Goal: Task Accomplishment & Management: Manage account settings

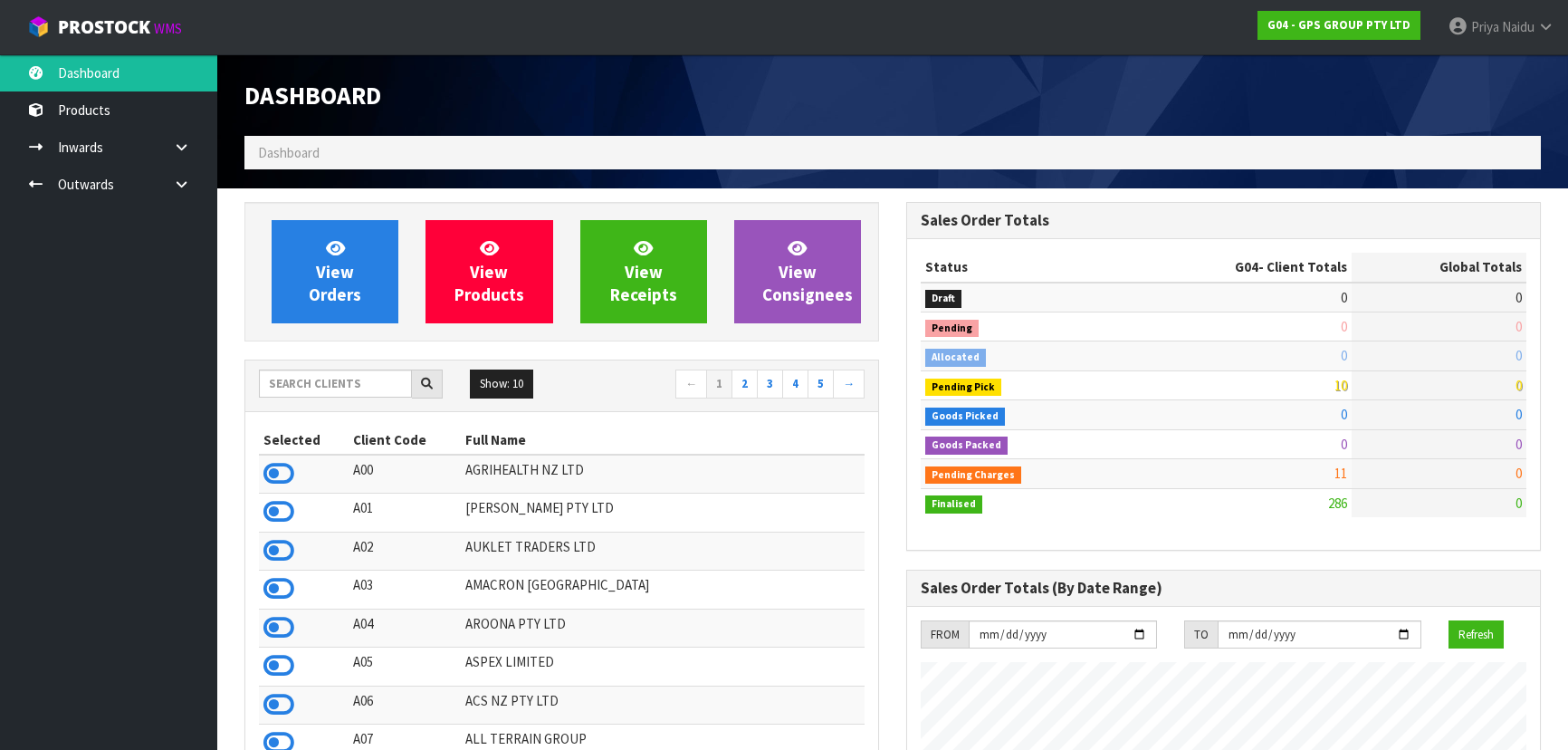
click at [319, 372] on input "text" at bounding box center [335, 384] width 153 height 28
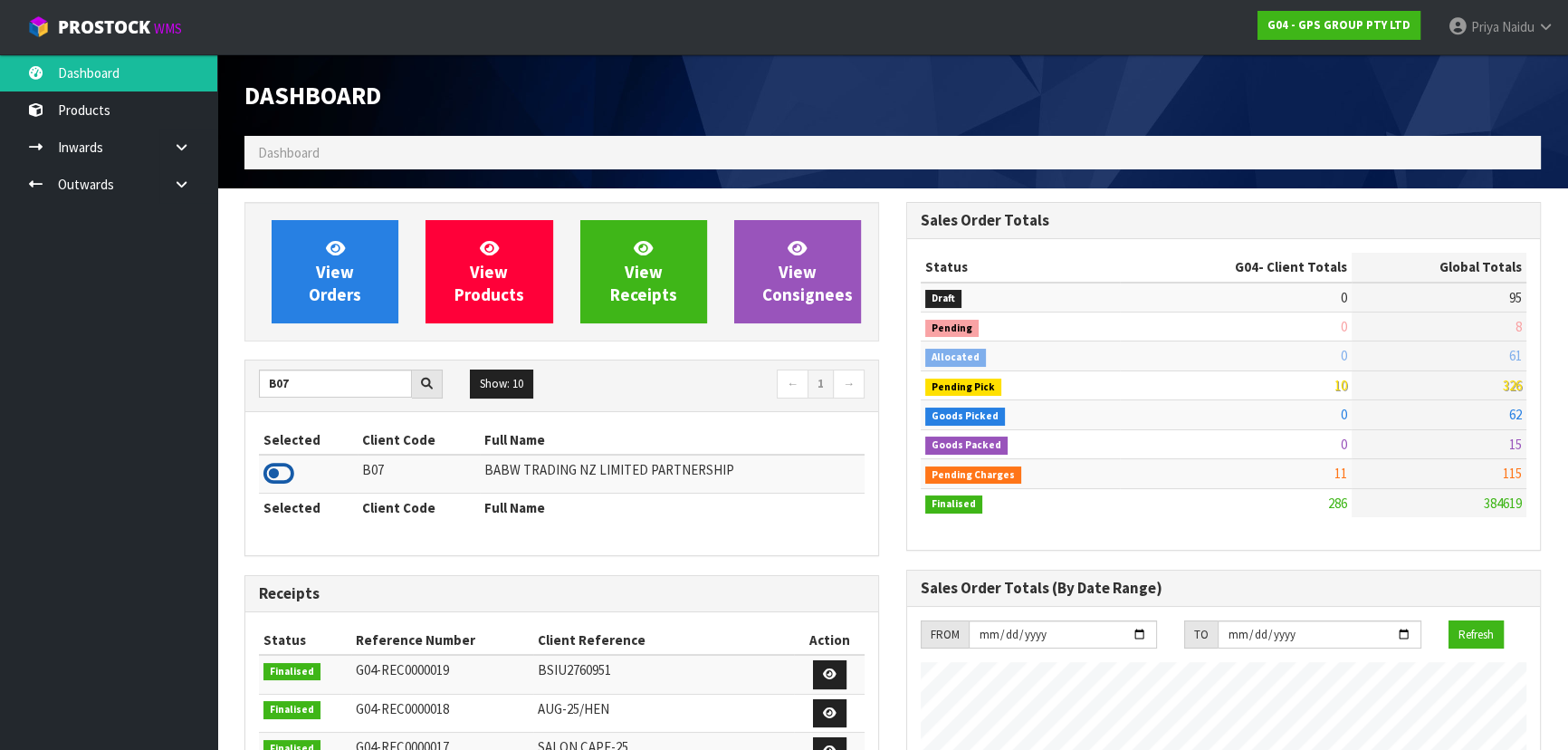
type input "B07"
drag, startPoint x: 290, startPoint y: 473, endPoint x: 317, endPoint y: 370, distance: 106.5
click at [291, 474] on icon at bounding box center [279, 473] width 31 height 27
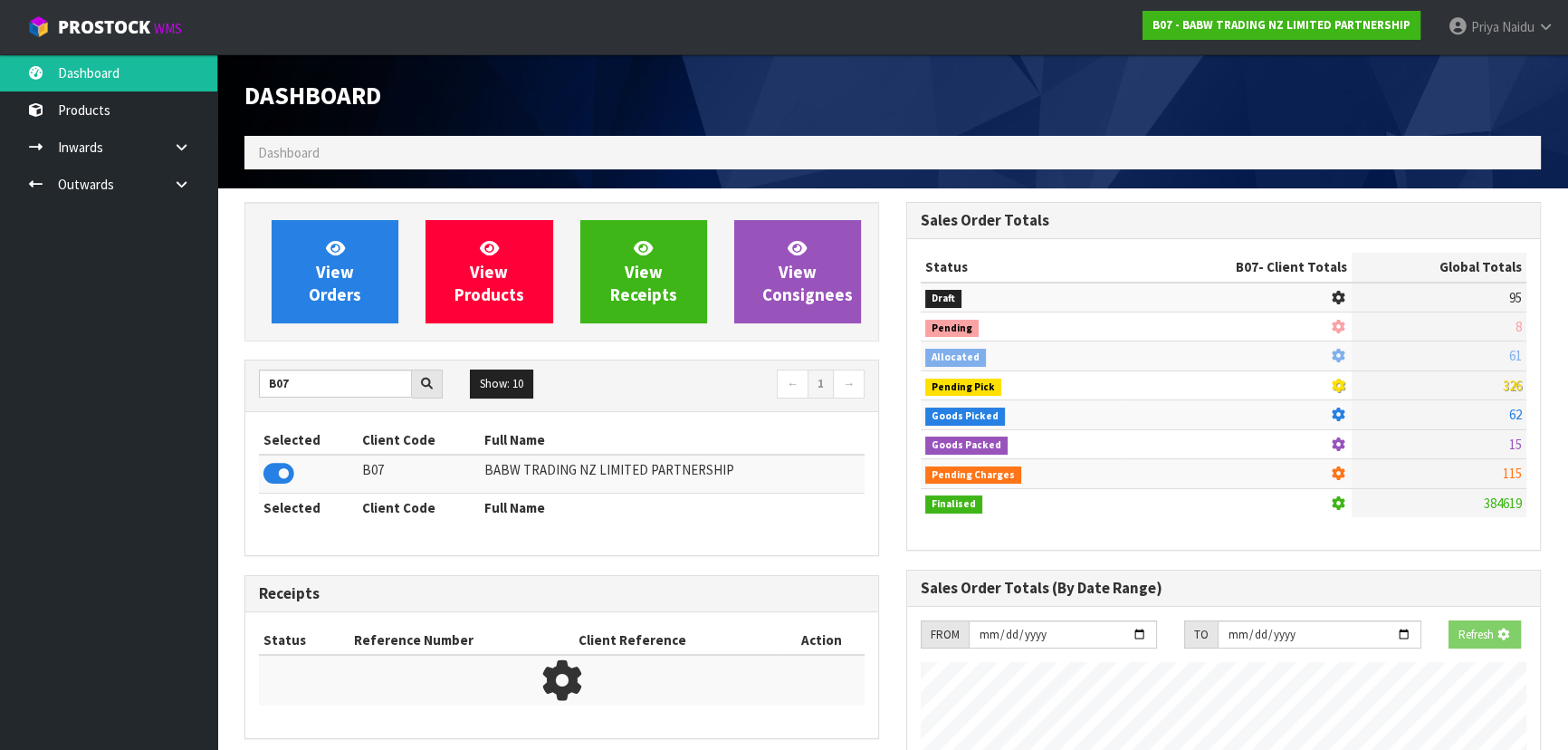
click at [321, 217] on div "View Orders View Products View Receipts View Consignees" at bounding box center [562, 271] width 634 height 140
click at [324, 238] on link "View Orders" at bounding box center [334, 271] width 127 height 103
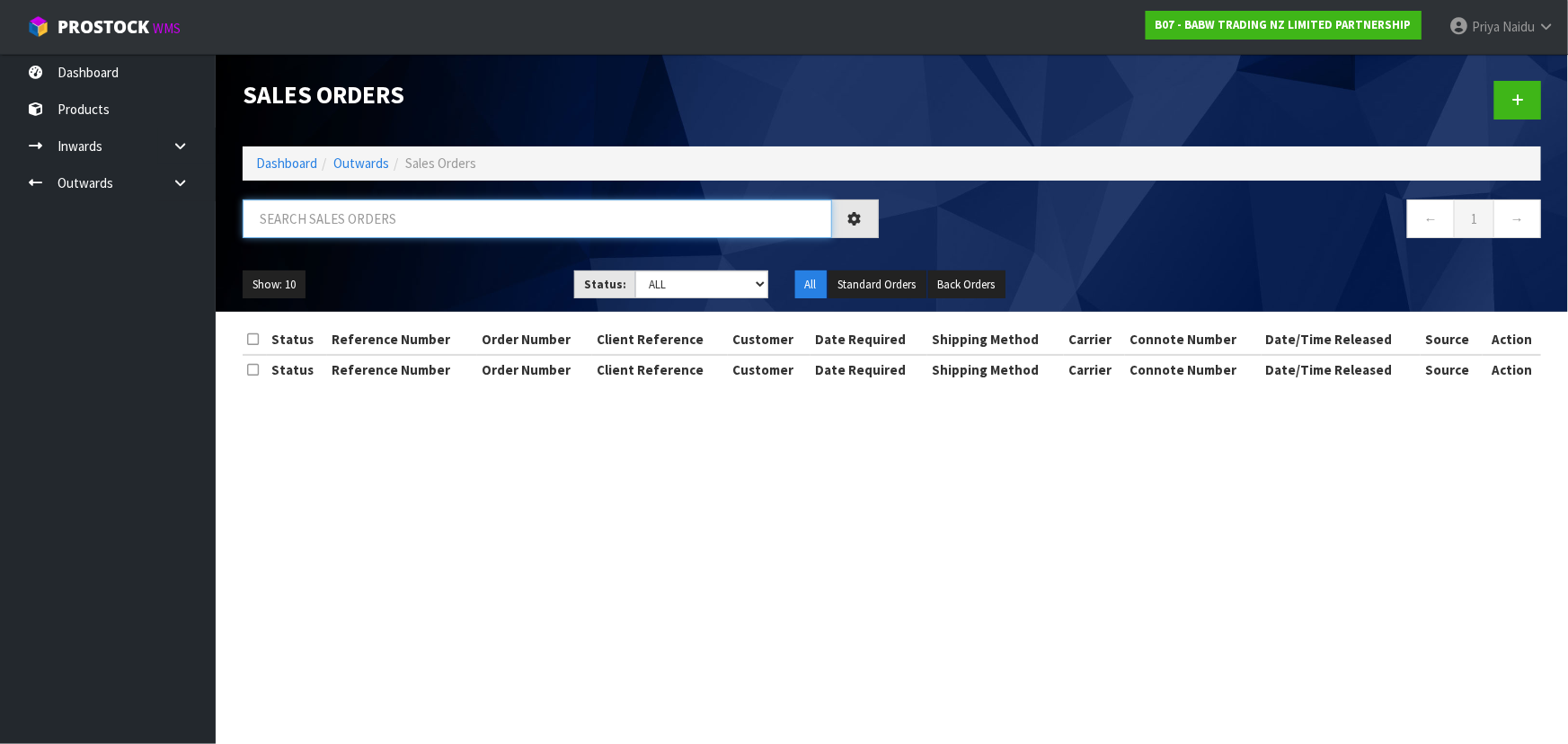
click at [329, 214] on input "text" at bounding box center [537, 218] width 589 height 38
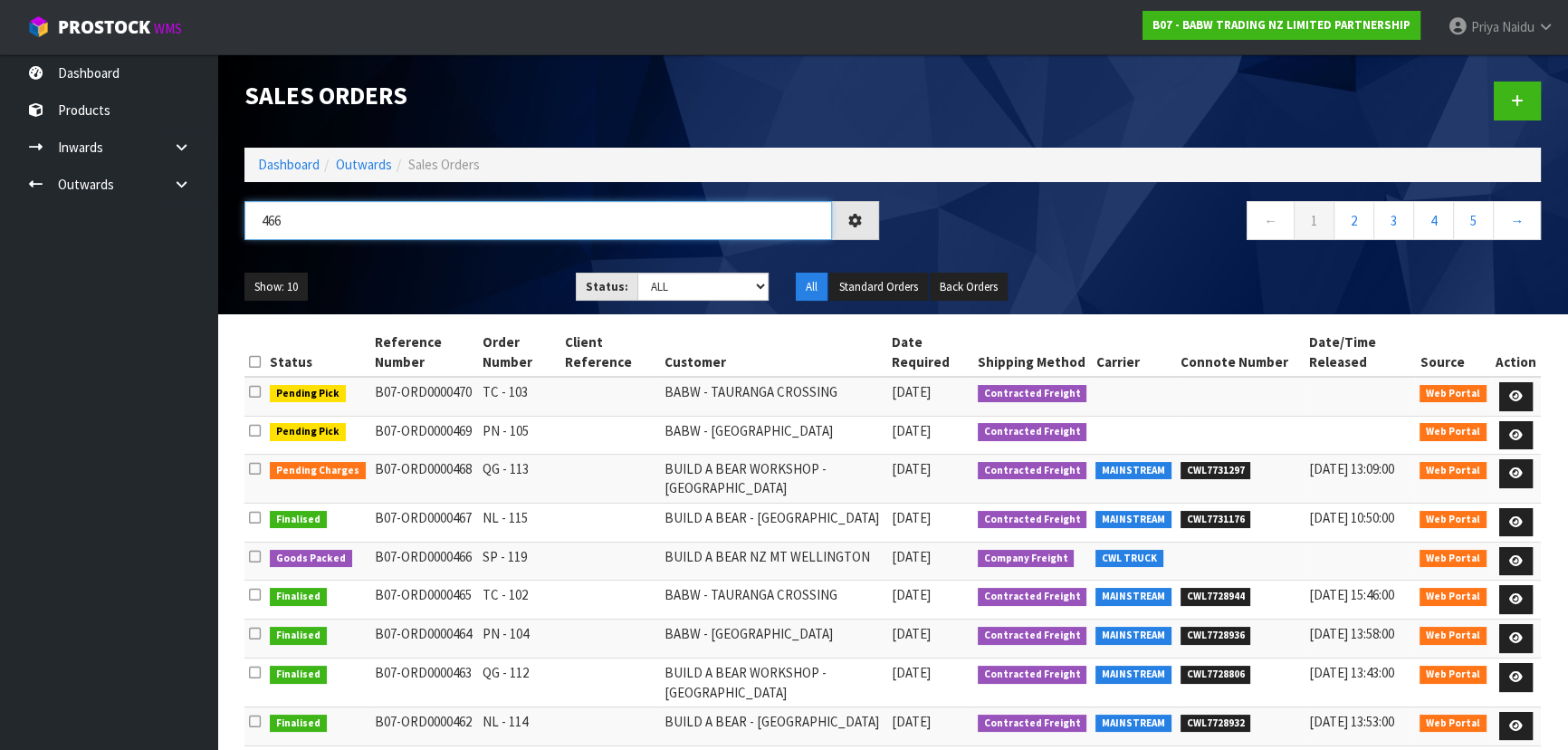
type input "466"
click at [452, 286] on ul "Show: 10 5 10 25 50" at bounding box center [397, 286] width 304 height 29
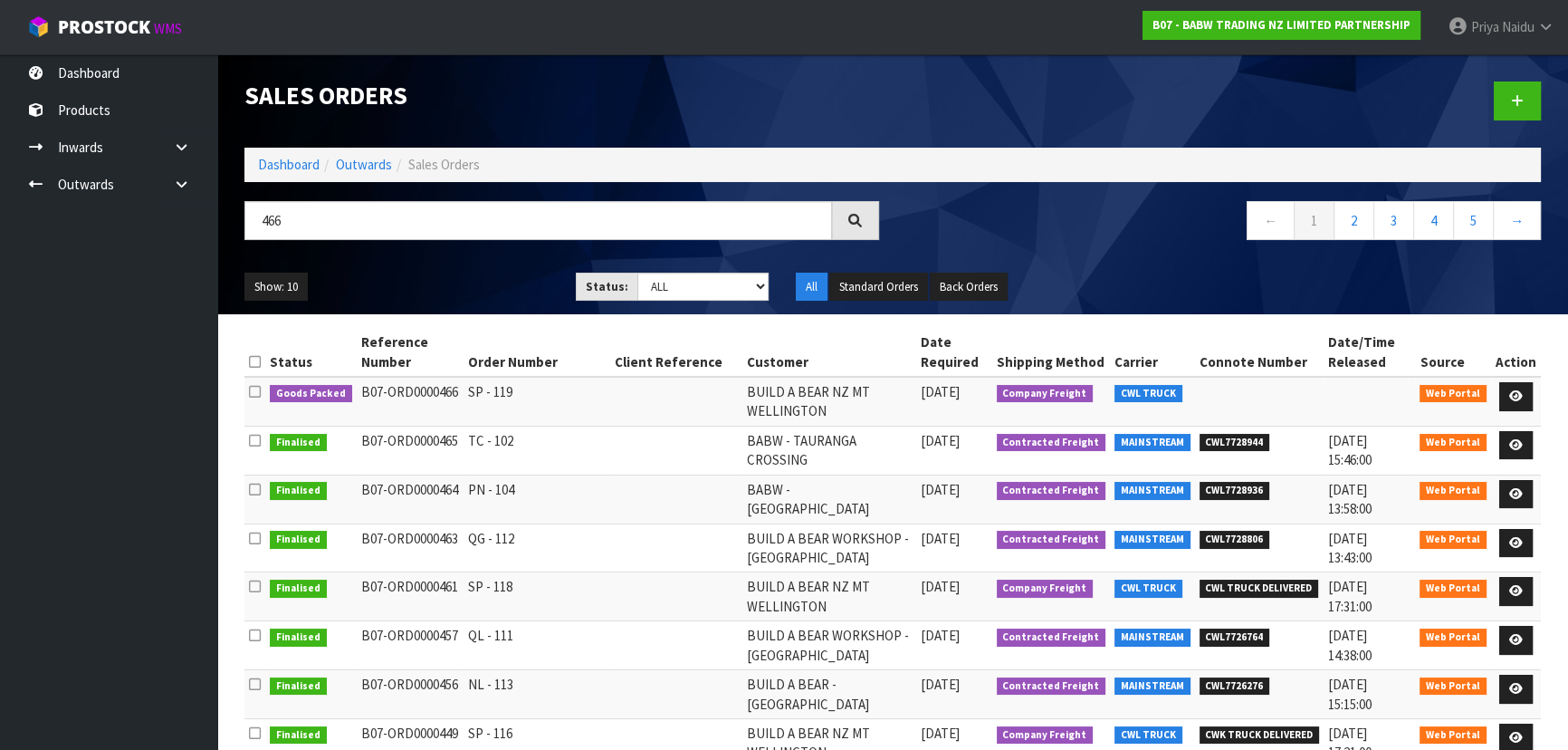
click at [474, 265] on div "Show: 10 5 10 25 50 Status: Draft Pending Allocated Pending Pick Goods Picked G…" at bounding box center [892, 287] width 1324 height 56
click at [1521, 397] on icon at bounding box center [1516, 396] width 13 height 12
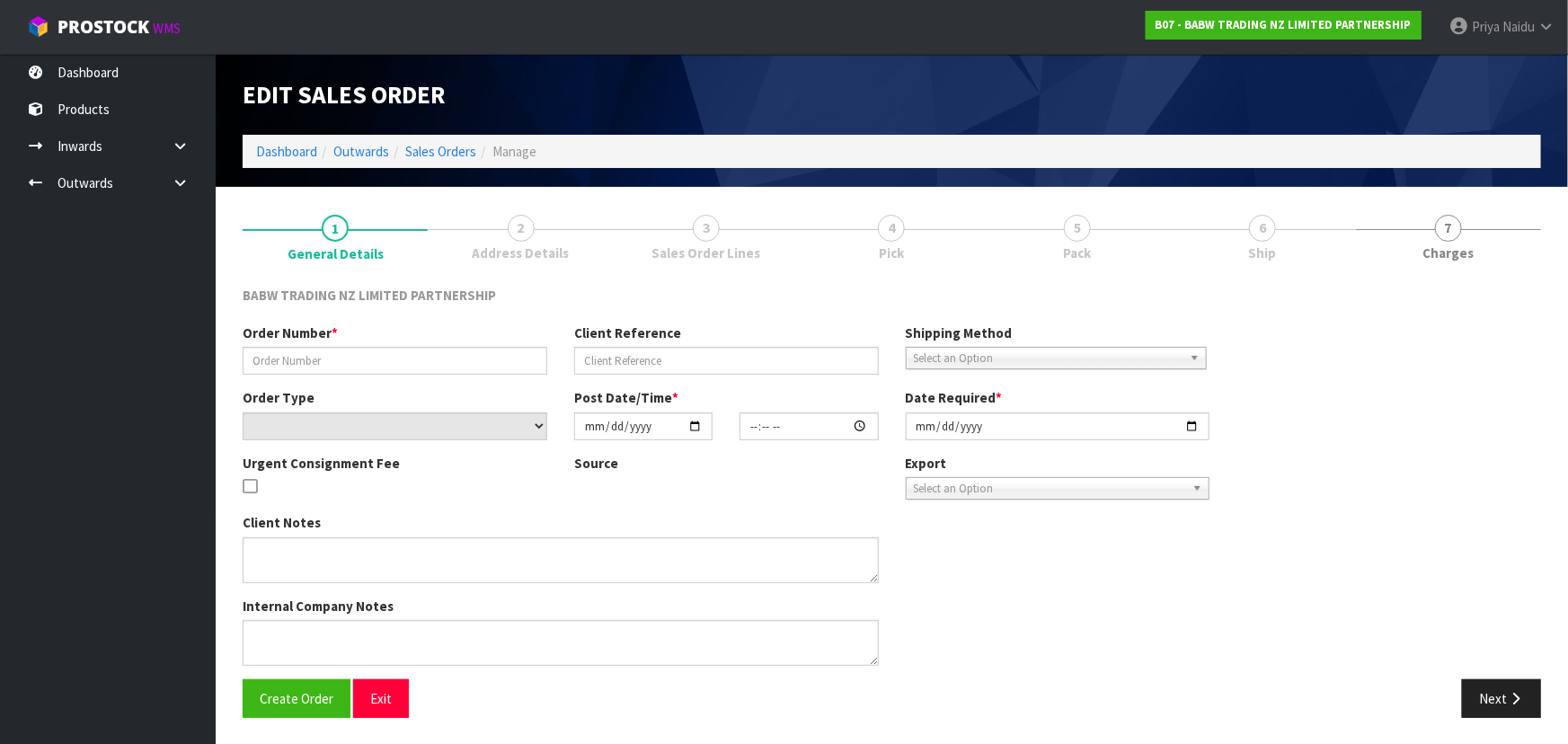
type input "SP - 119"
select select "number:0"
type input "[DATE]"
type input "14:00:00.000"
type input "[DATE]"
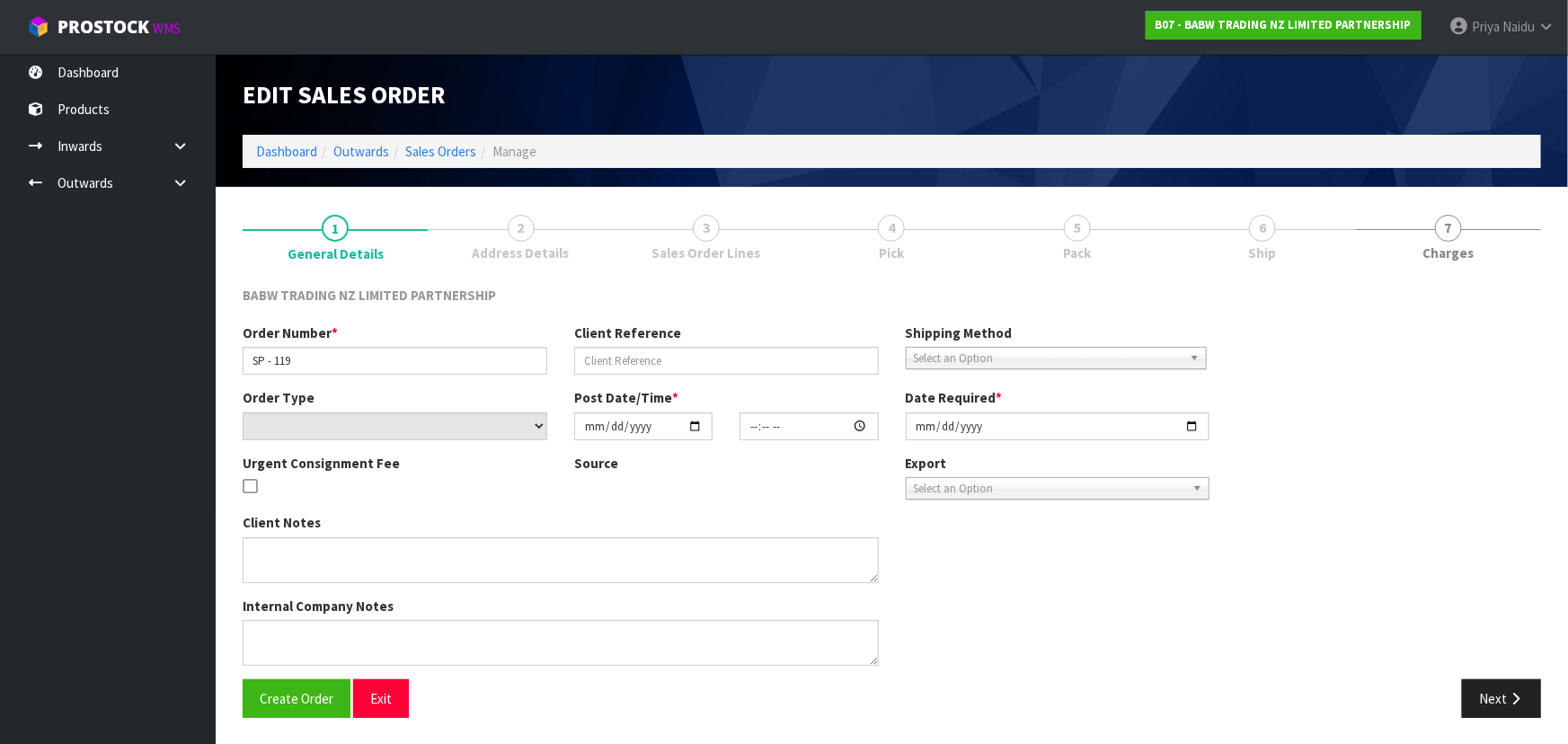
type textarea "CALL/MESSGAE AFTERNOON PRIOR TO MORNING DELIVERY - FRANKI 0273810540, TO MAKE S…"
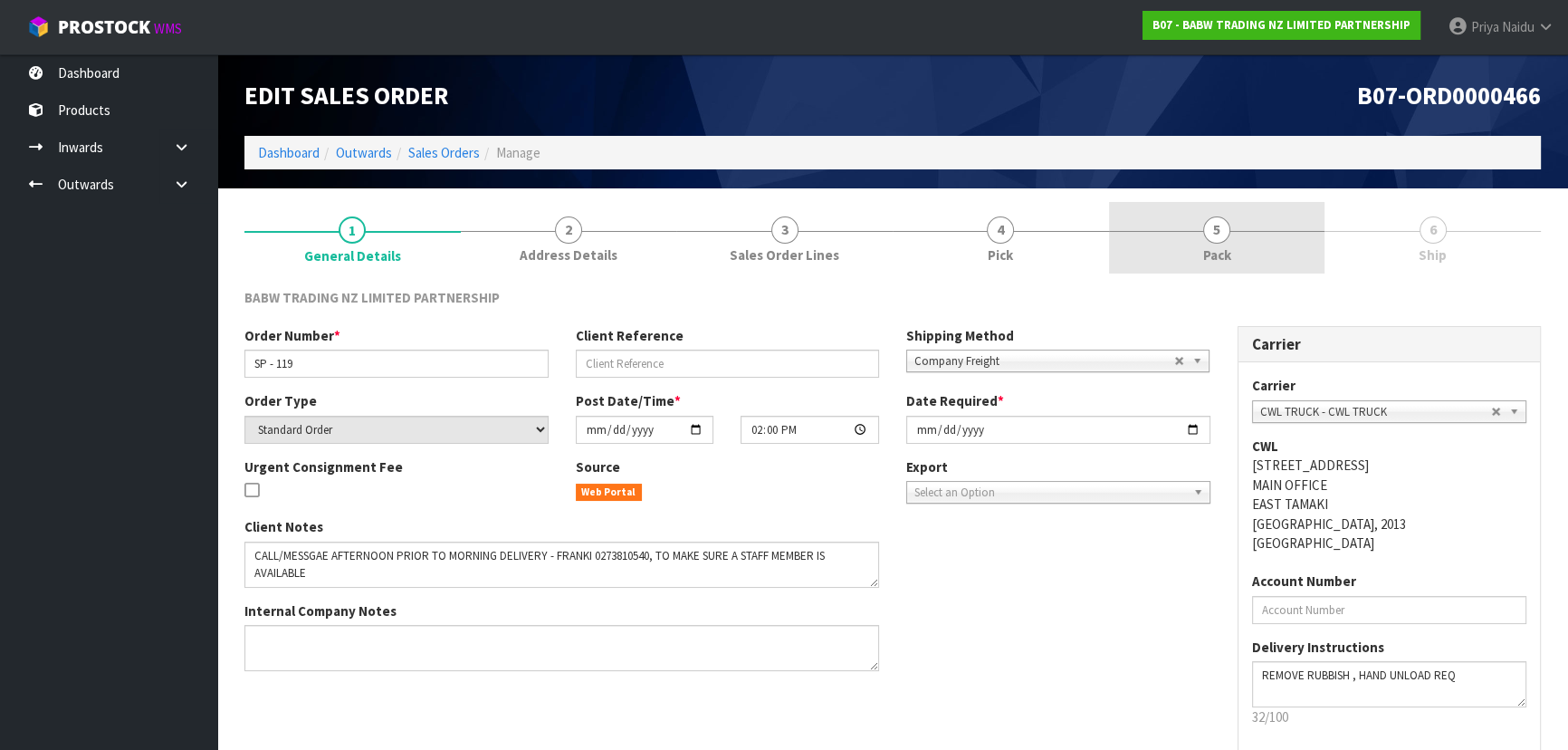
click at [1219, 246] on span "Pack" at bounding box center [1217, 255] width 28 height 19
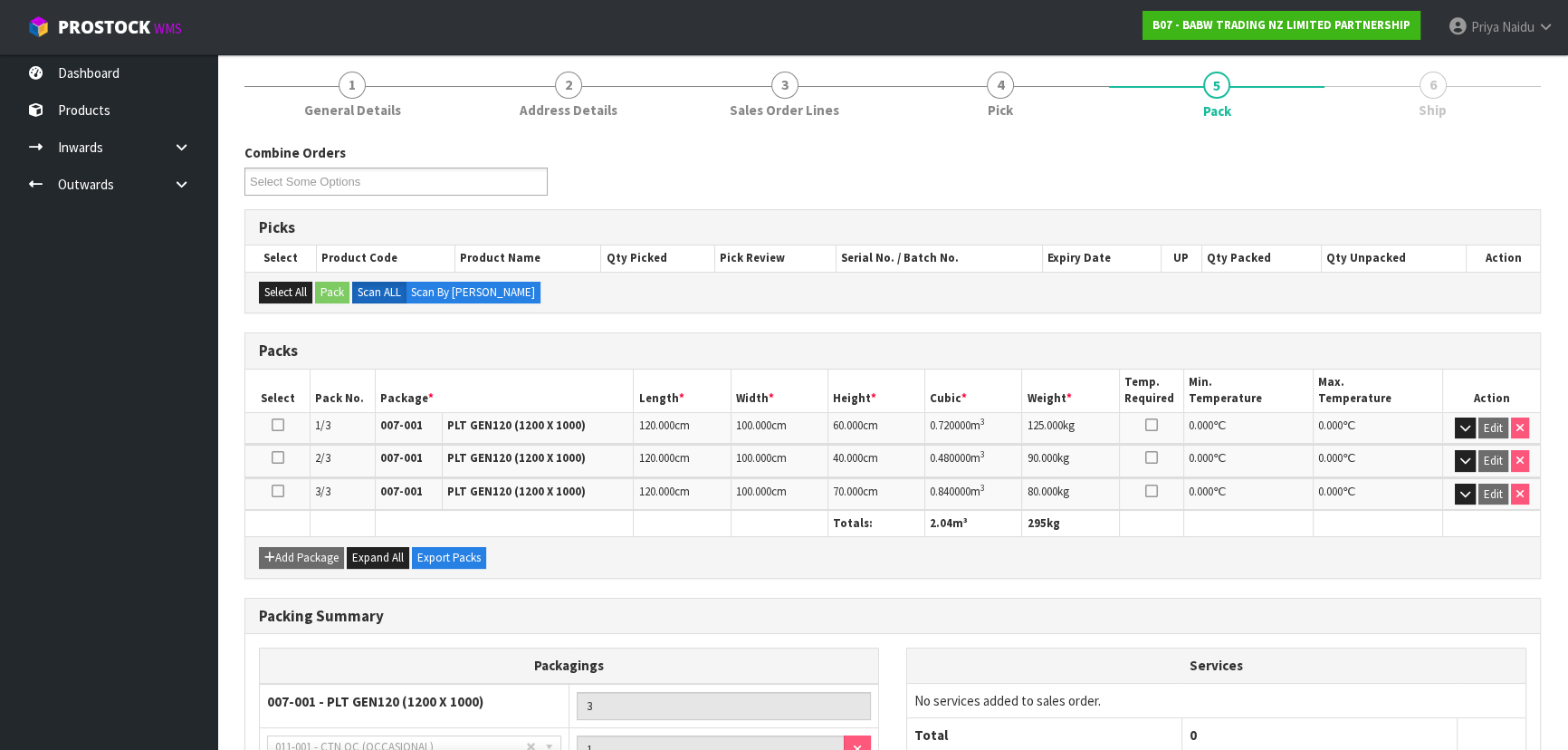
scroll to position [316, 0]
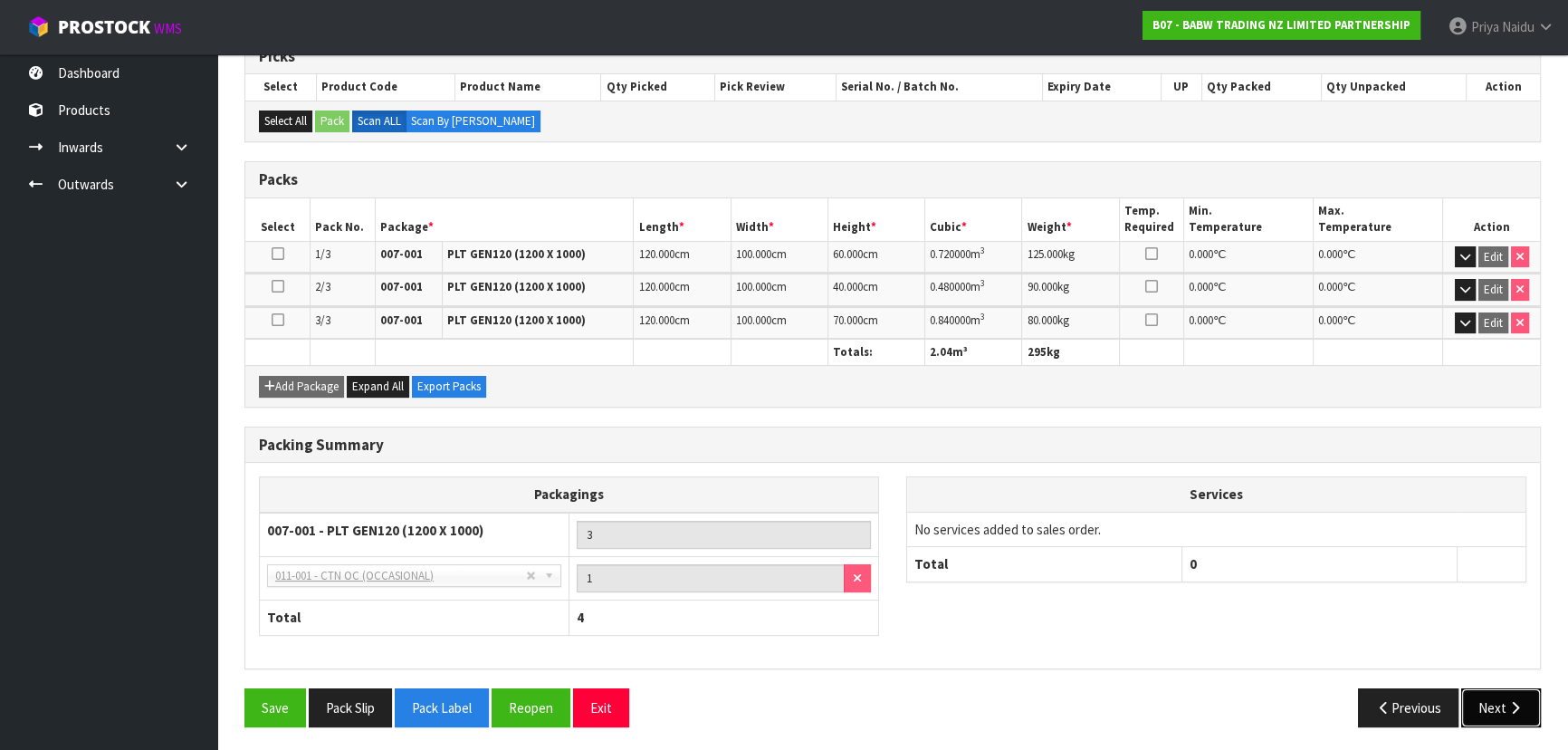
click at [1489, 703] on button "Next" at bounding box center [1500, 707] width 80 height 38
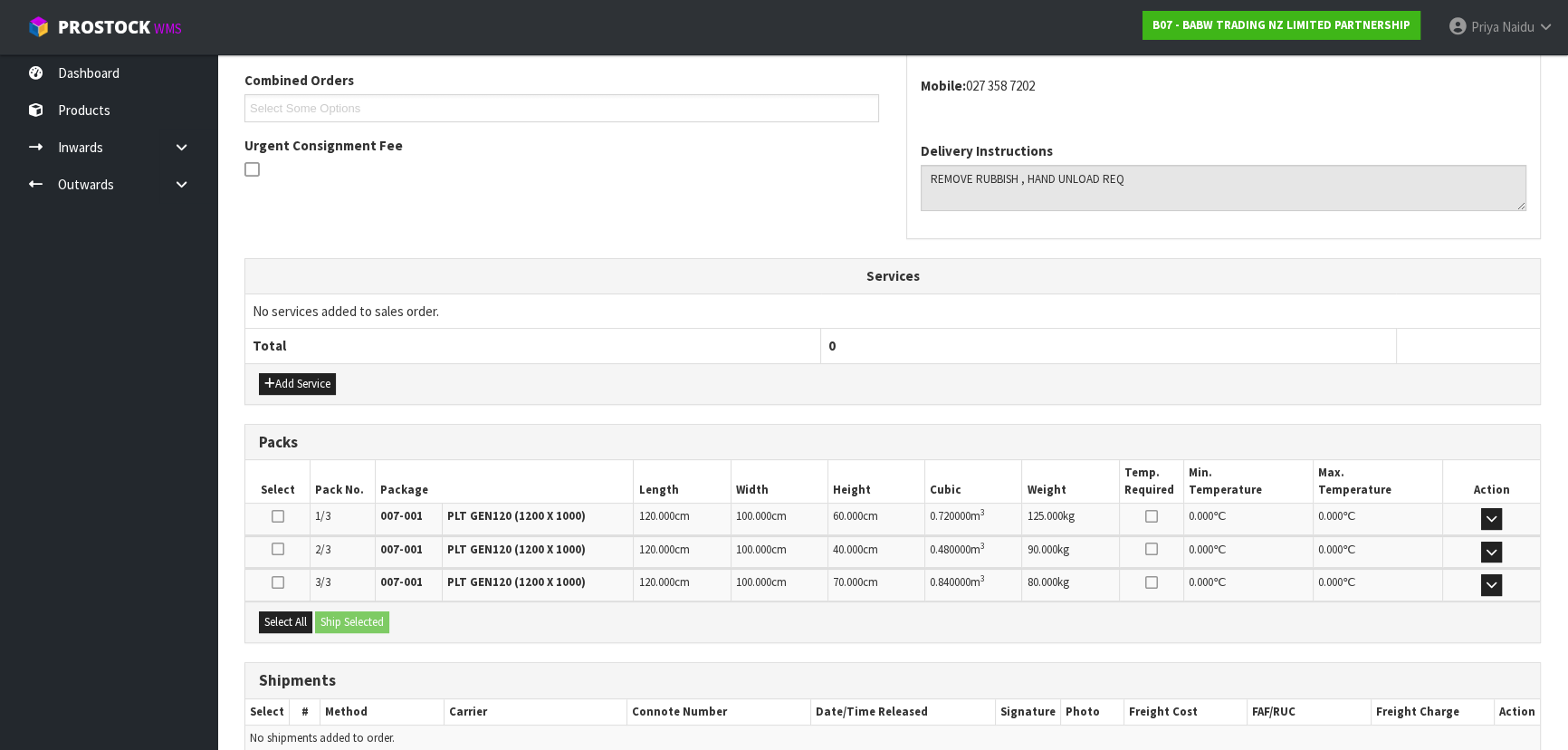
scroll to position [482, 0]
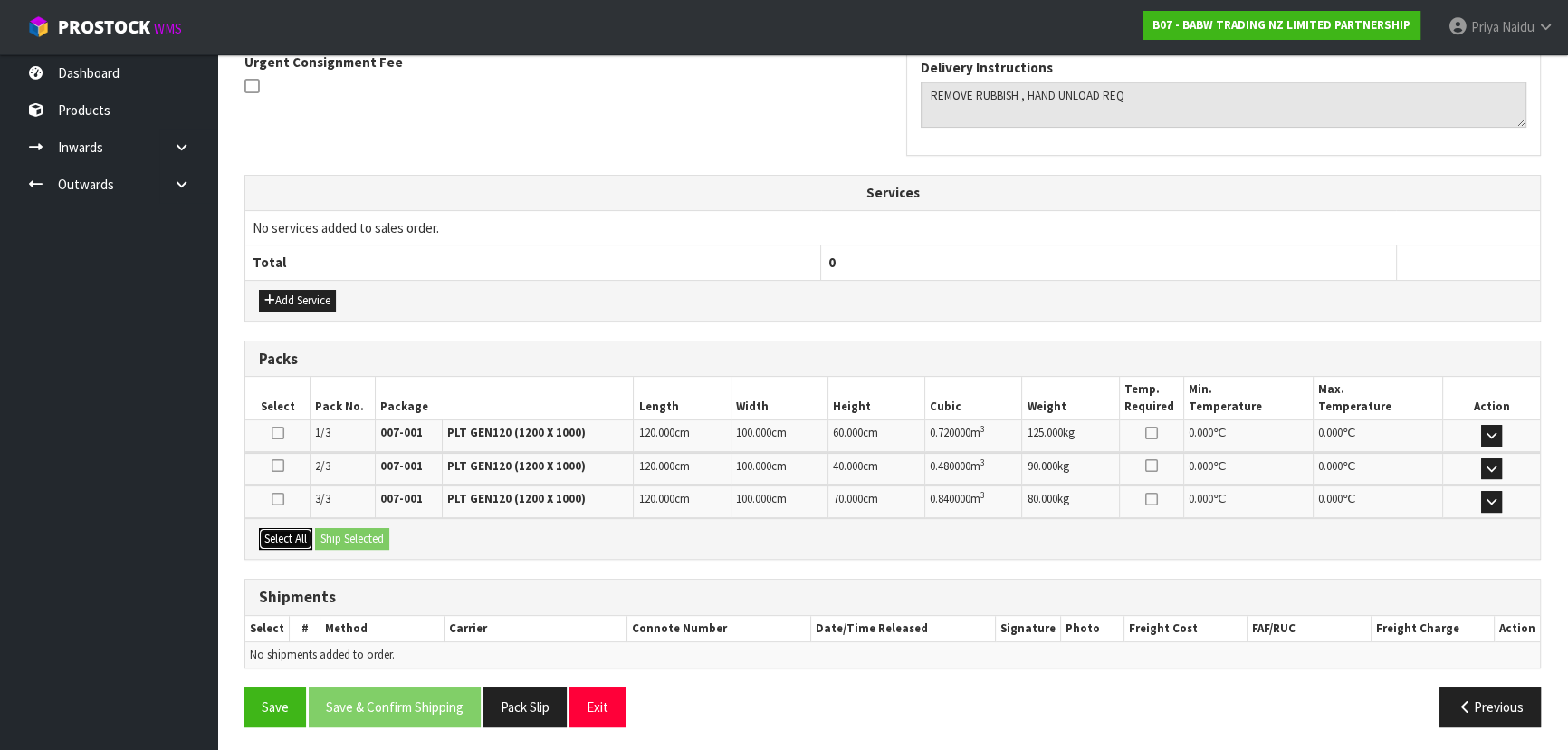
drag, startPoint x: 285, startPoint y: 532, endPoint x: 344, endPoint y: 536, distance: 59.1
click at [288, 532] on button "Select All" at bounding box center [285, 539] width 53 height 22
click at [344, 536] on button "Ship Selected" at bounding box center [352, 539] width 74 height 22
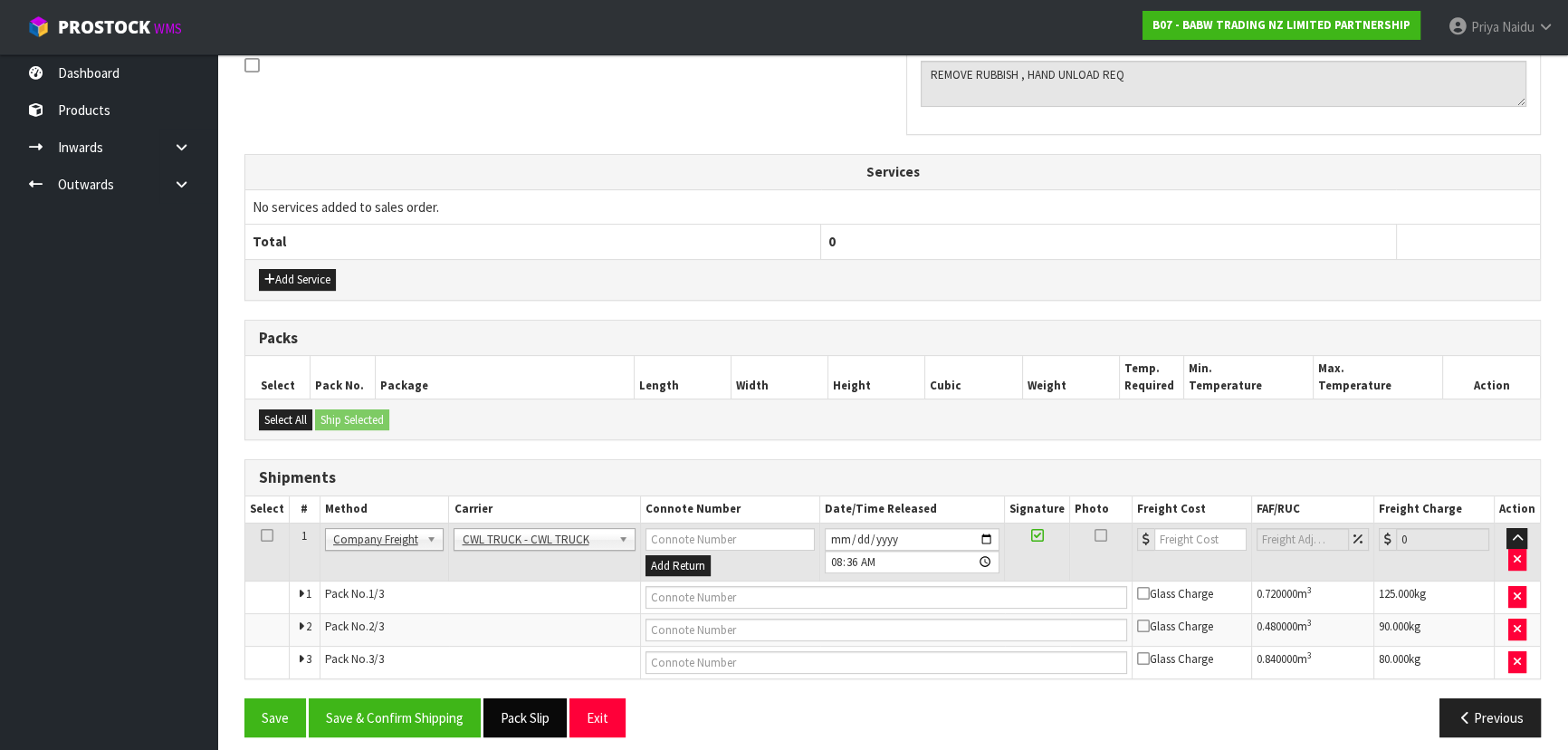
scroll to position [513, 0]
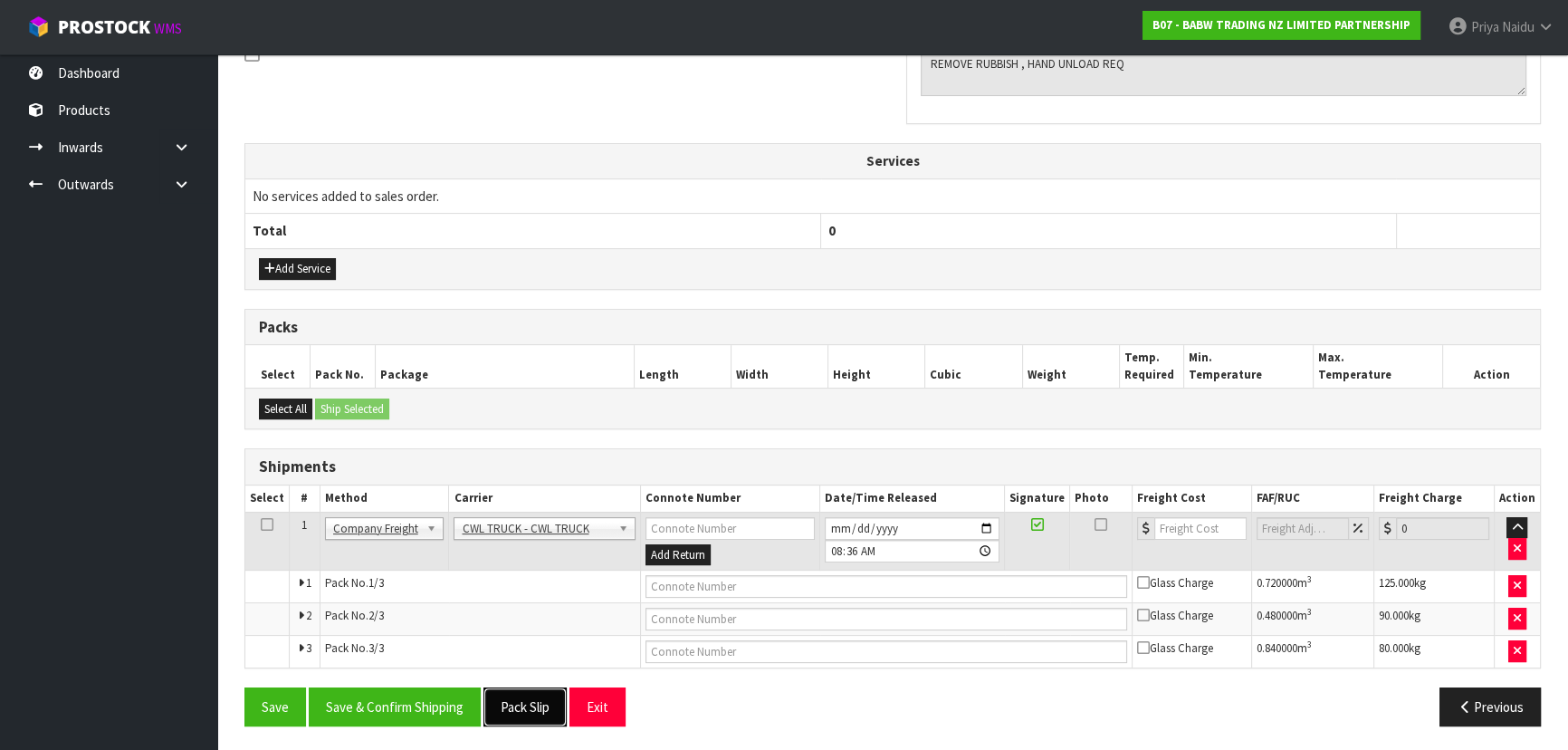
click at [523, 699] on button "Pack Slip" at bounding box center [525, 706] width 84 height 38
click at [673, 581] on input "text" at bounding box center [886, 587] width 481 height 23
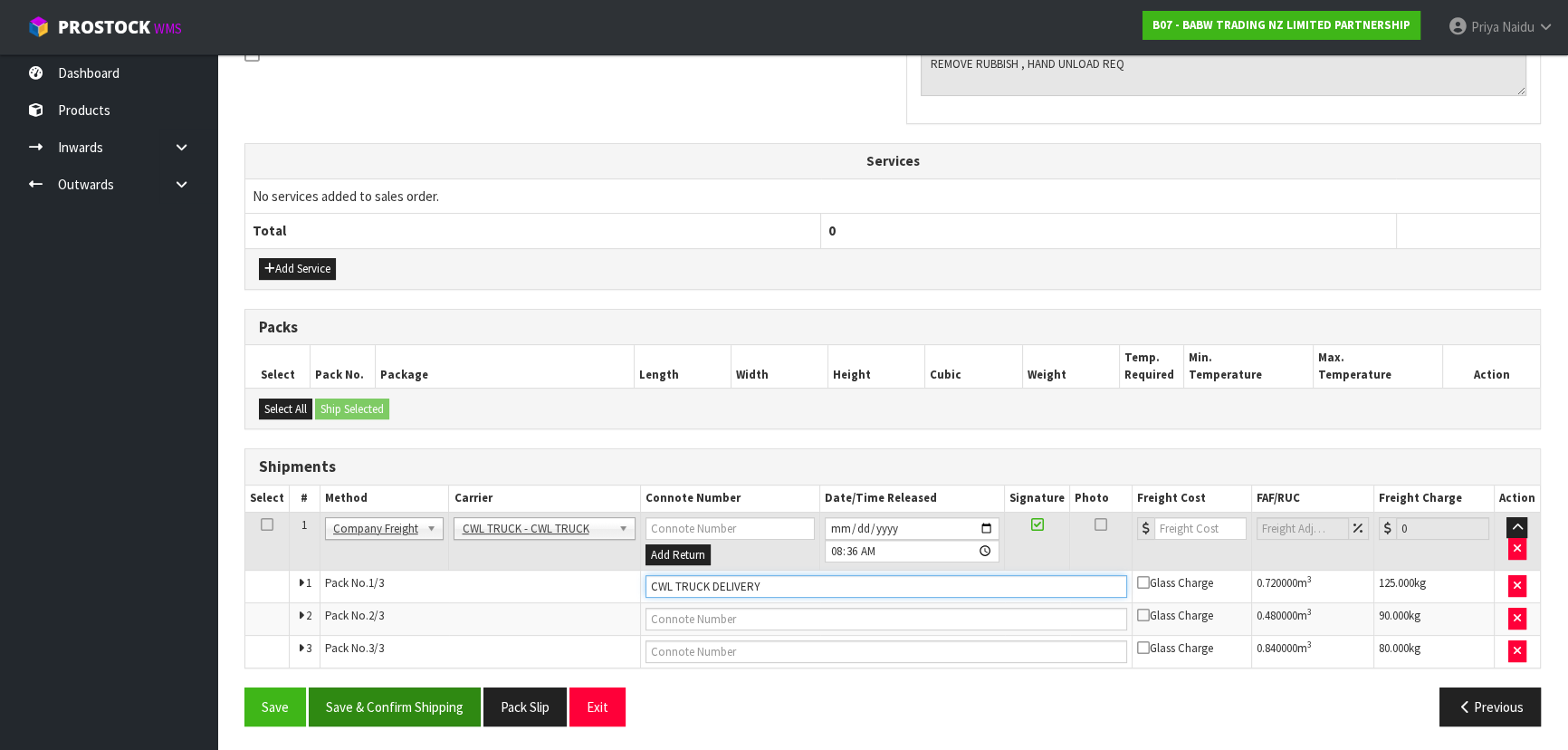
type input "CWL TRUCK DELIVERY"
click at [387, 697] on button "Save & Confirm Shipping" at bounding box center [394, 706] width 172 height 38
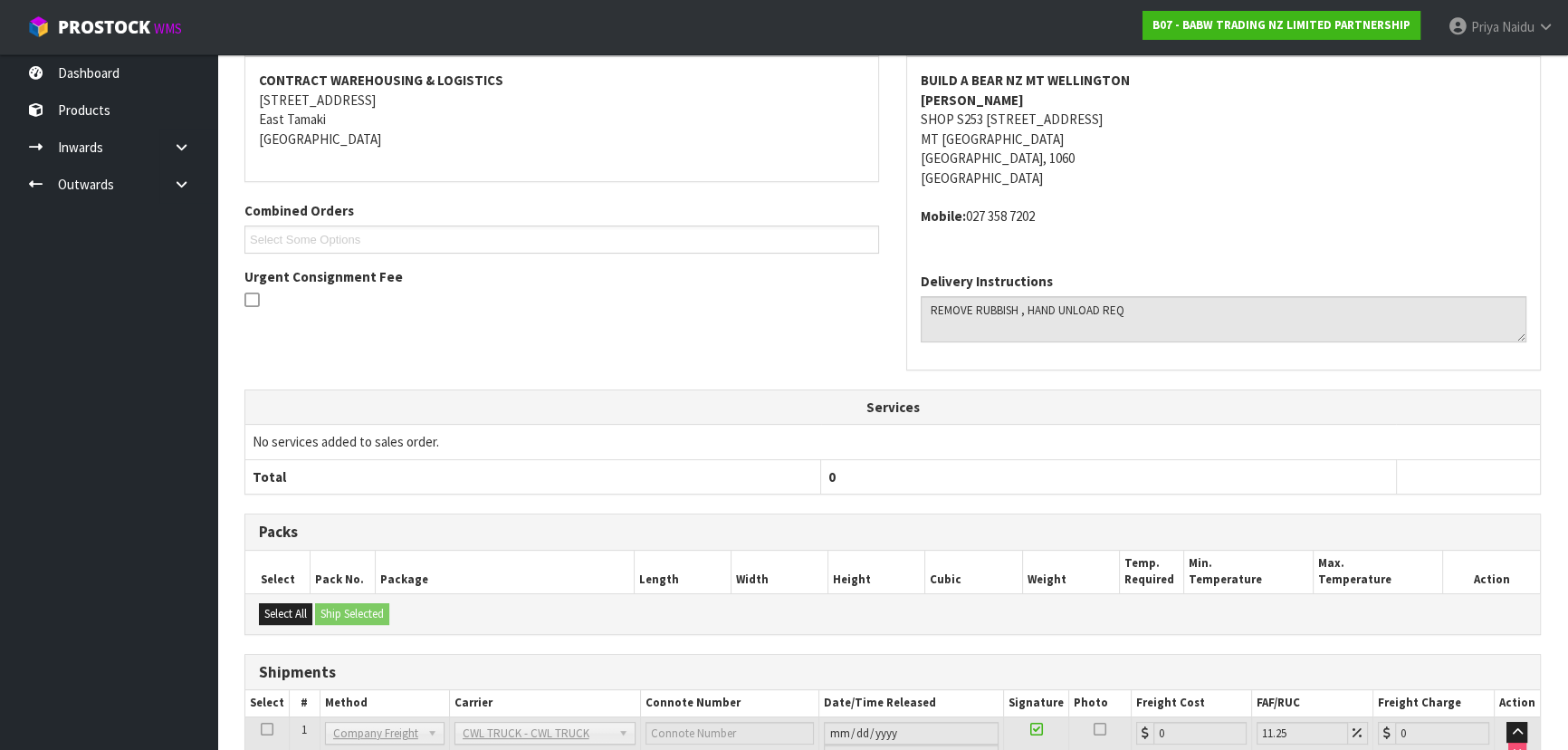
scroll to position [0, 0]
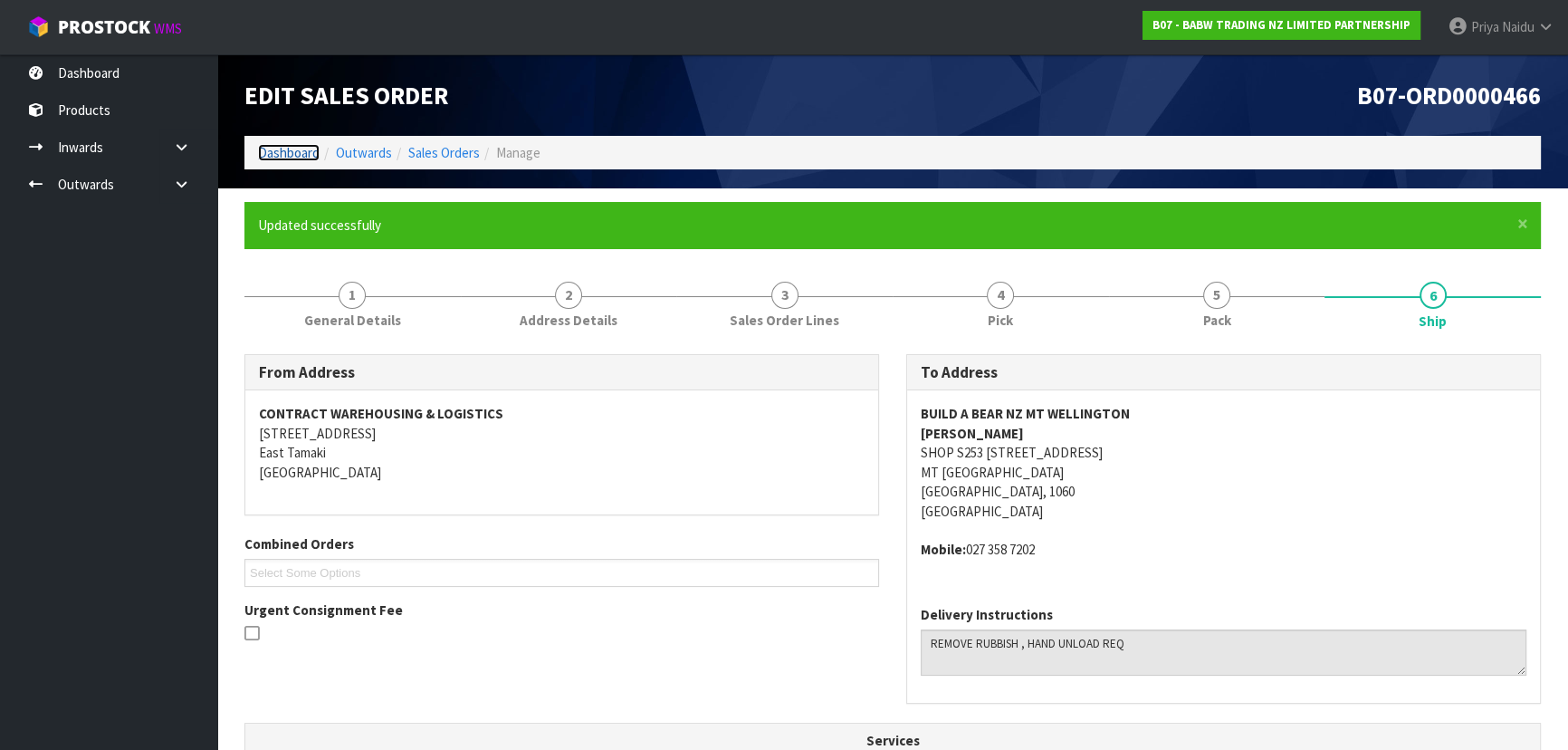
click at [300, 157] on link "Dashboard" at bounding box center [289, 152] width 62 height 17
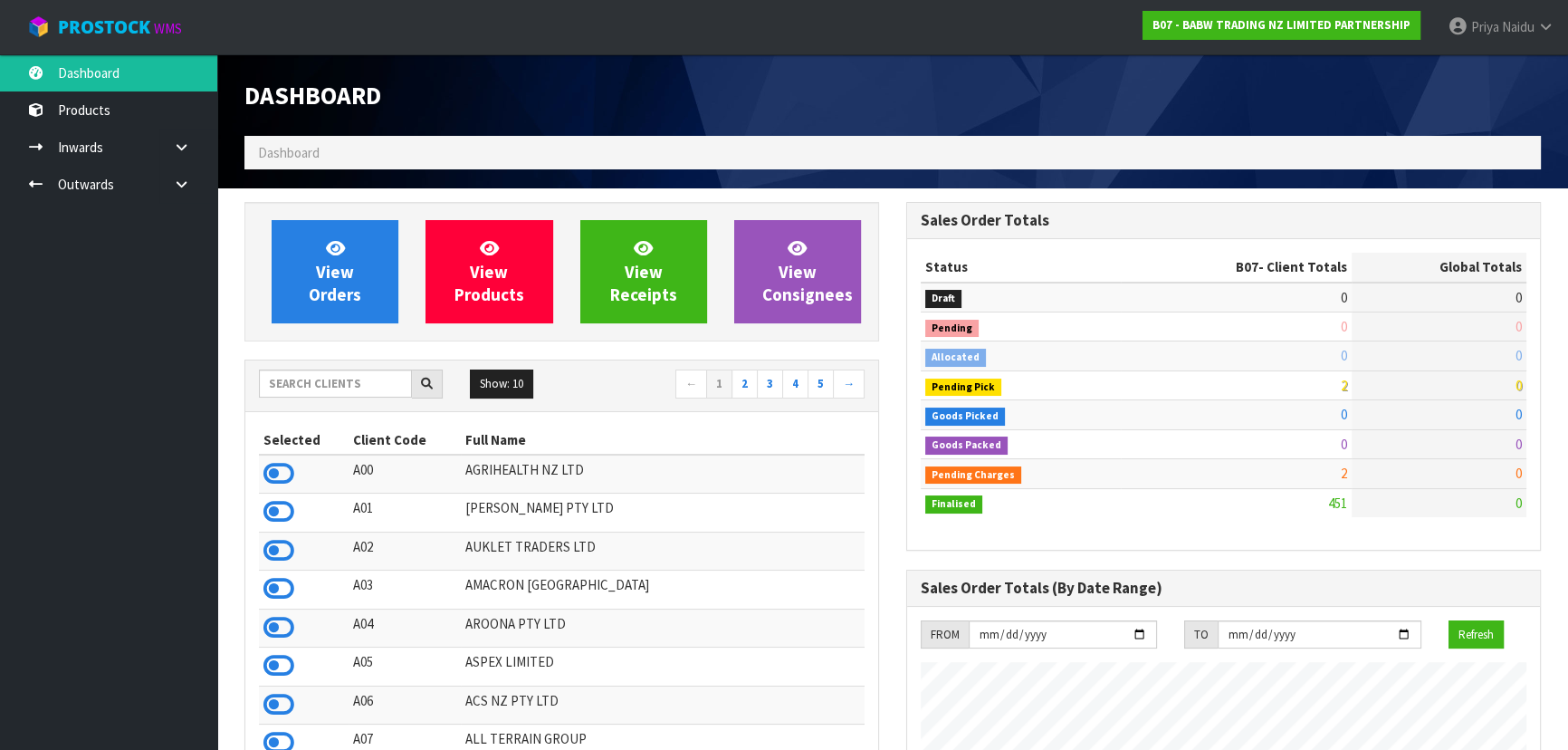
scroll to position [1370, 661]
click at [348, 389] on input "text" at bounding box center [335, 384] width 153 height 28
click at [325, 388] on input "text" at bounding box center [335, 384] width 153 height 28
